Goal: Information Seeking & Learning: Learn about a topic

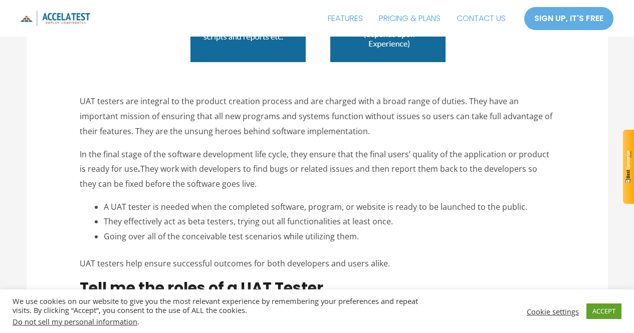
scroll to position [1003, 0]
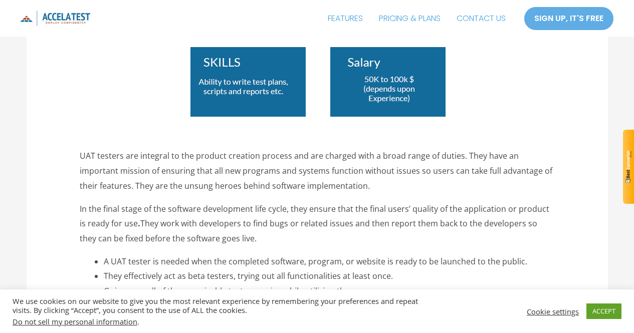
click at [83, 160] on p "UAT testers are integral to the product creation process and are charged with a…" at bounding box center [317, 171] width 475 height 45
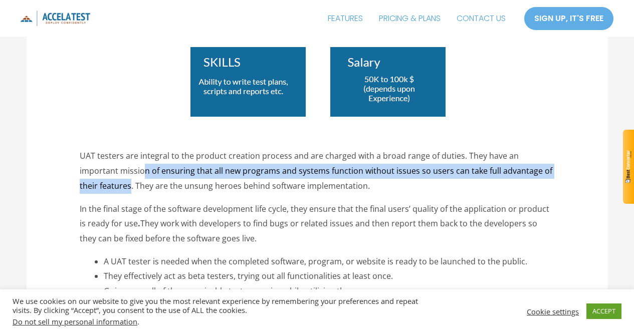
click at [128, 191] on p "UAT testers are integral to the product creation process and are charged with a…" at bounding box center [317, 171] width 475 height 45
drag, startPoint x: 144, startPoint y: 199, endPoint x: 449, endPoint y: 279, distance: 315.7
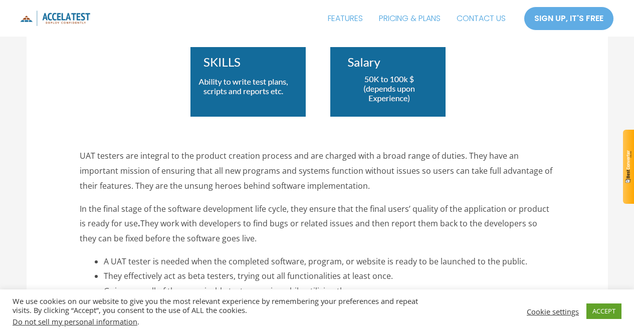
drag, startPoint x: 82, startPoint y: 157, endPoint x: 87, endPoint y: 162, distance: 7.1
click at [82, 157] on p "UAT testers are integral to the product creation process and are charged with a…" at bounding box center [317, 171] width 475 height 45
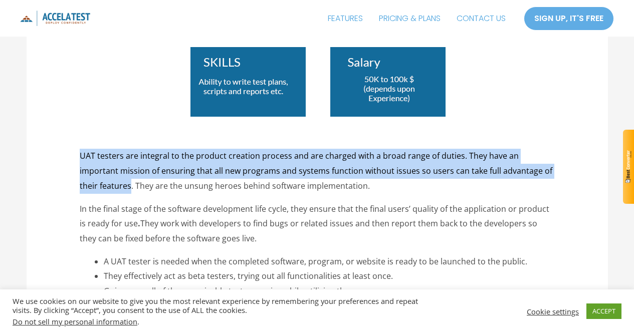
drag, startPoint x: 87, startPoint y: 162, endPoint x: 118, endPoint y: 187, distance: 40.3
click at [114, 183] on p "UAT testers are integral to the product creation process and are charged with a…" at bounding box center [317, 171] width 475 height 45
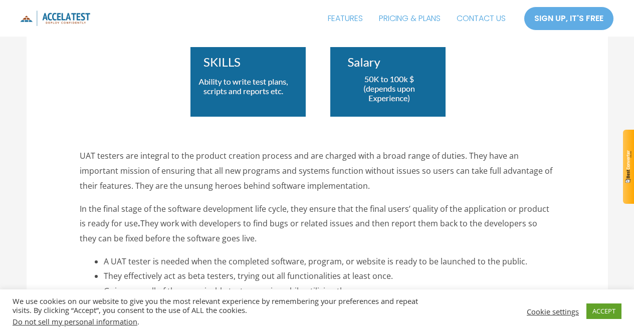
drag, startPoint x: 118, startPoint y: 187, endPoint x: 137, endPoint y: 205, distance: 26.2
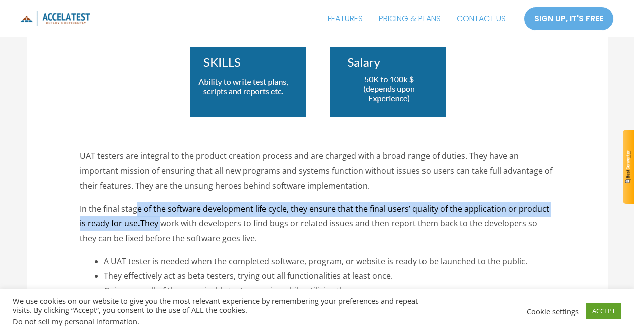
drag, startPoint x: 137, startPoint y: 205, endPoint x: 151, endPoint y: 217, distance: 18.1
click at [151, 217] on p "In the final stage of the software development life cycle, they ensure that the…" at bounding box center [317, 224] width 475 height 45
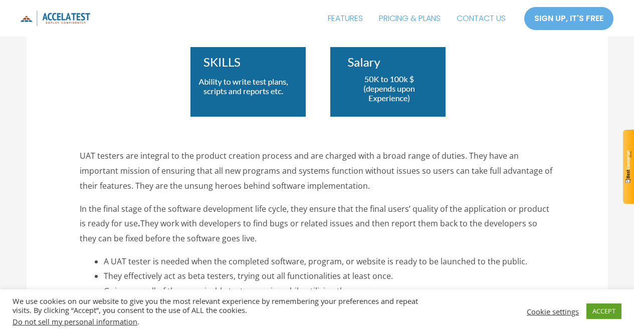
drag, startPoint x: 81, startPoint y: 158, endPoint x: 445, endPoint y: 273, distance: 381.5
copy div "UAT testers are integral to the product creation process and are charged with a…"
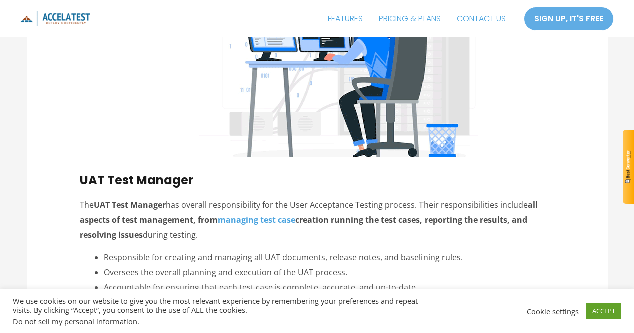
scroll to position [1554, 0]
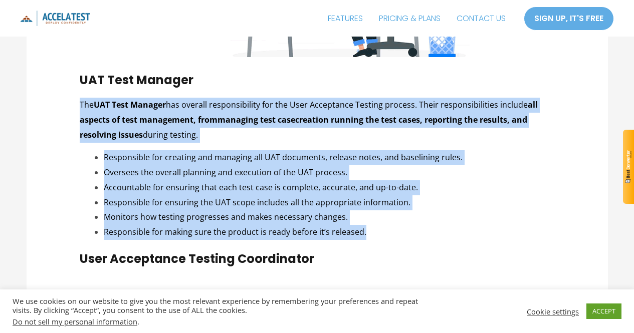
drag, startPoint x: 80, startPoint y: 106, endPoint x: 362, endPoint y: 226, distance: 306.6
copy div "The UAT Test Manager has overall responsibility for the User Acceptance Testing…"
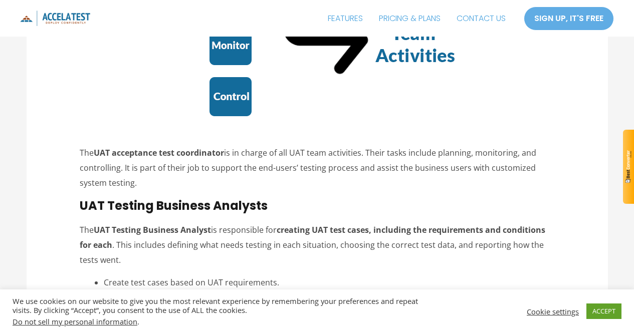
scroll to position [2055, 0]
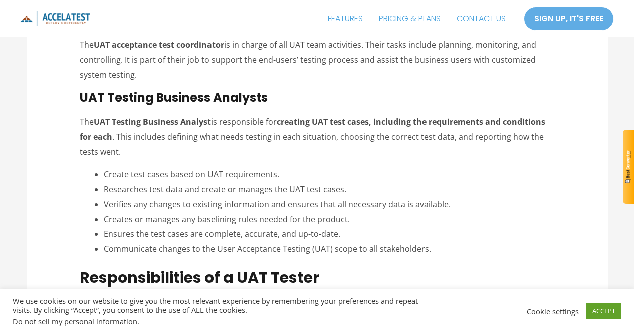
drag, startPoint x: 81, startPoint y: 42, endPoint x: 438, endPoint y: 245, distance: 410.4
copy div "The UAT acceptance test coordinator is in charge of all UAT team activities. Th…"
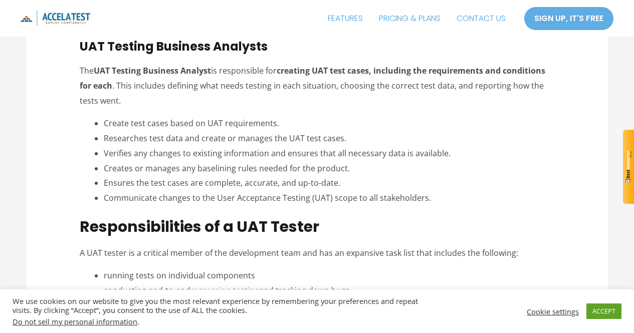
scroll to position [2206, 0]
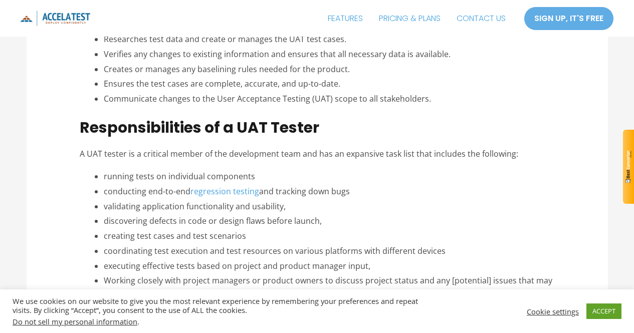
drag, startPoint x: 84, startPoint y: 155, endPoint x: 109, endPoint y: 169, distance: 28.7
click at [83, 155] on p "A UAT tester is a critical member of the development team and has an expansive …" at bounding box center [317, 154] width 475 height 15
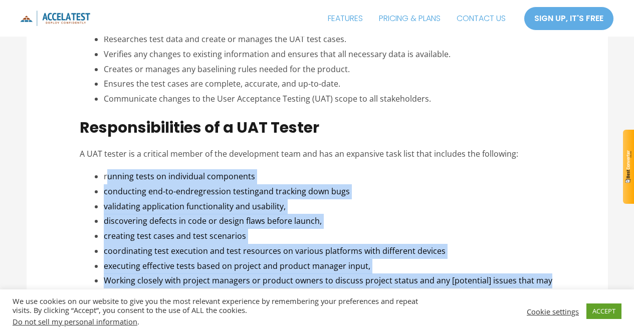
drag, startPoint x: 109, startPoint y: 169, endPoint x: 551, endPoint y: 279, distance: 456.0
click at [551, 279] on ul "running tests on individual components conducting end-to-end regression testing…" at bounding box center [329, 288] width 451 height 238
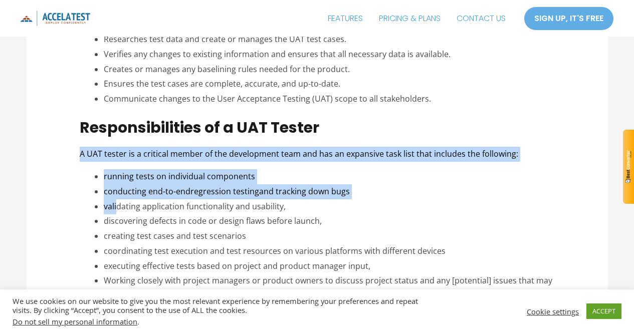
drag, startPoint x: 79, startPoint y: 151, endPoint x: 184, endPoint y: 244, distance: 140.3
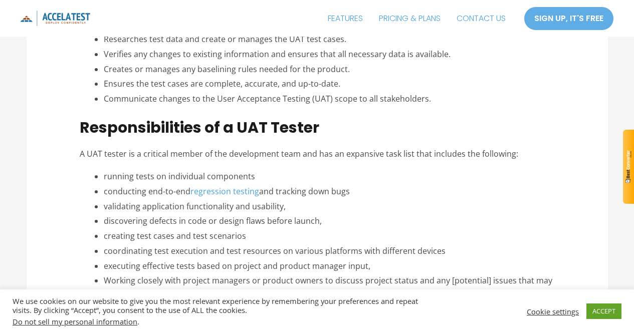
drag, startPoint x: 184, startPoint y: 244, endPoint x: 92, endPoint y: 190, distance: 106.7
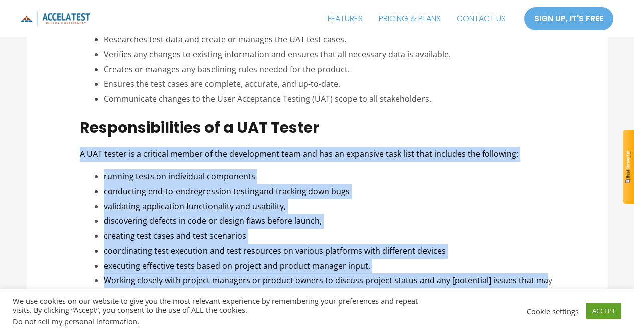
drag, startPoint x: 81, startPoint y: 154, endPoint x: 542, endPoint y: 275, distance: 476.3
copy div "A UAT tester is a critical member of the development team and has an expansive …"
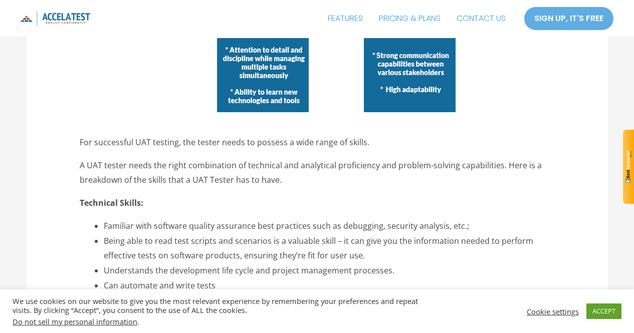
scroll to position [2807, 0]
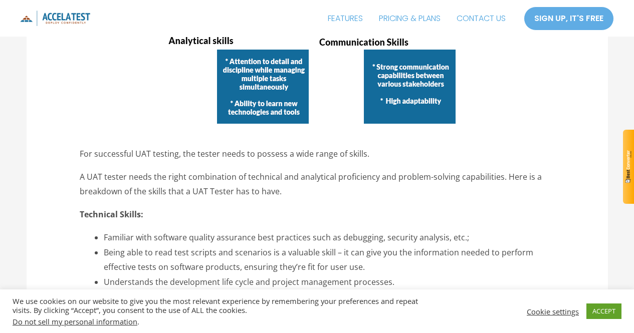
drag, startPoint x: 80, startPoint y: 156, endPoint x: 420, endPoint y: 285, distance: 363.0
click at [420, 285] on div "LinkedIn Tweet Email Are you a software developer or a QA engineer looking to m…" at bounding box center [317, 253] width 475 height 5190
copy div "For successful UAT testing, the tester needs to possess a wide range of skills.…"
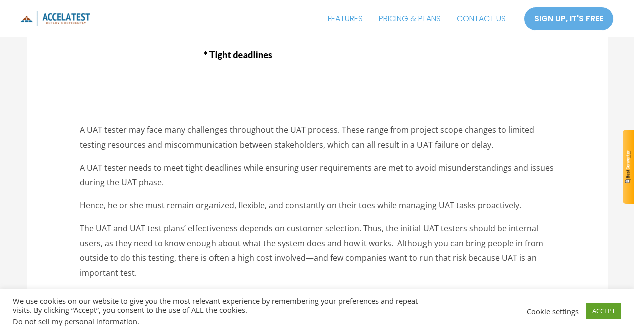
scroll to position [4111, 0]
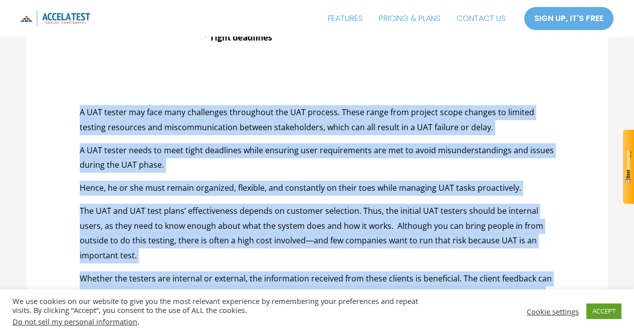
drag, startPoint x: 82, startPoint y: 97, endPoint x: 579, endPoint y: 275, distance: 527.6
copy div "A UAT tester may face many challenges throughout the UAT process. These range f…"
drag, startPoint x: 102, startPoint y: 100, endPoint x: 118, endPoint y: 113, distance: 21.1
click at [119, 113] on p "A UAT tester may face many challenges throughout the UAT process. These range f…" at bounding box center [317, 120] width 475 height 30
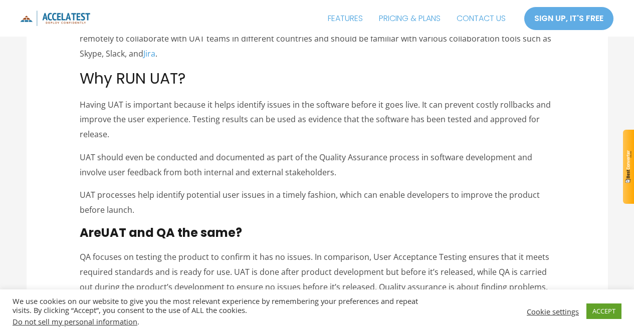
scroll to position [5063, 0]
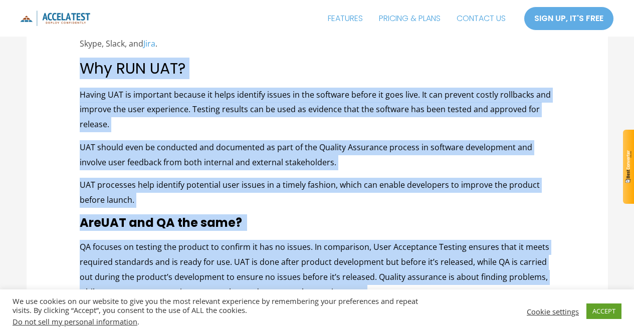
drag, startPoint x: 82, startPoint y: 56, endPoint x: 379, endPoint y: 275, distance: 369.6
copy div "Why RUN UAT? Having UAT is important because it helps identify issues in the so…"
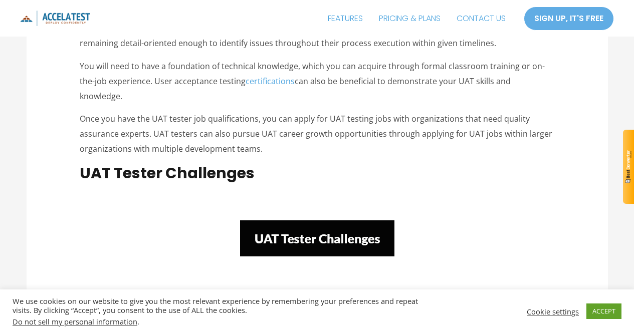
scroll to position [3660, 0]
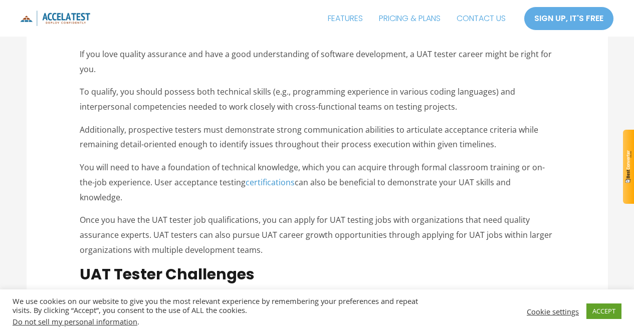
click at [275, 181] on link "certifications" at bounding box center [270, 182] width 49 height 11
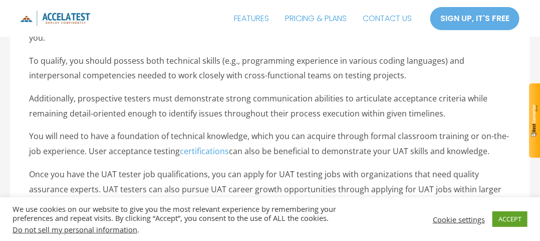
scroll to position [4139, 0]
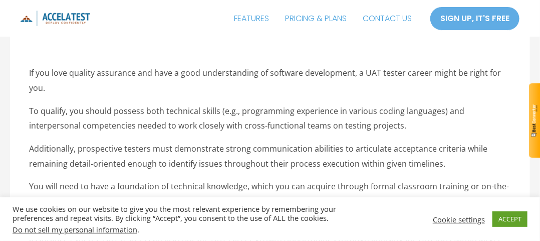
click at [9, 19] on div "FEATURES PRICING & PLANS CONTACT US SIGN UP, IT'S FREE SIGN UP, IT'S FREE" at bounding box center [270, 19] width 535 height 32
